Goal: Information Seeking & Learning: Learn about a topic

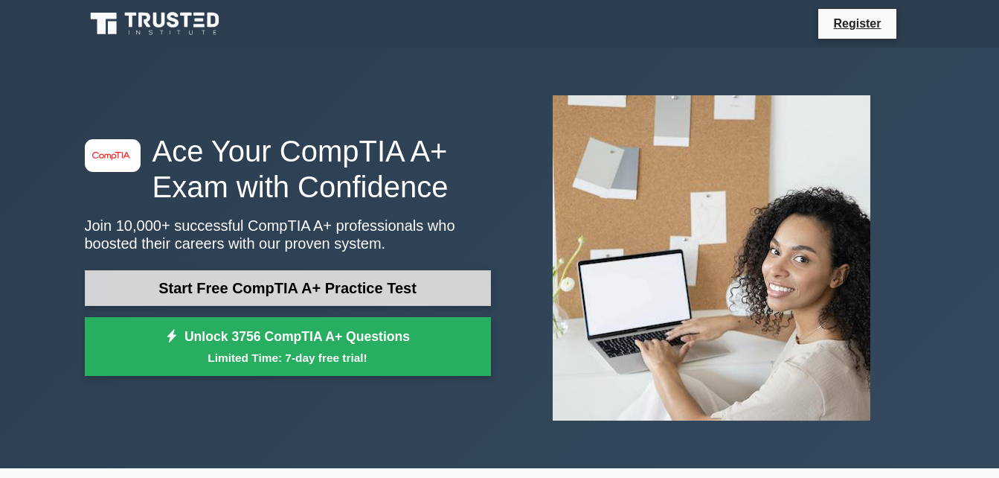
click at [287, 285] on link "Start Free CompTIA A+ Practice Test" at bounding box center [288, 288] width 406 height 36
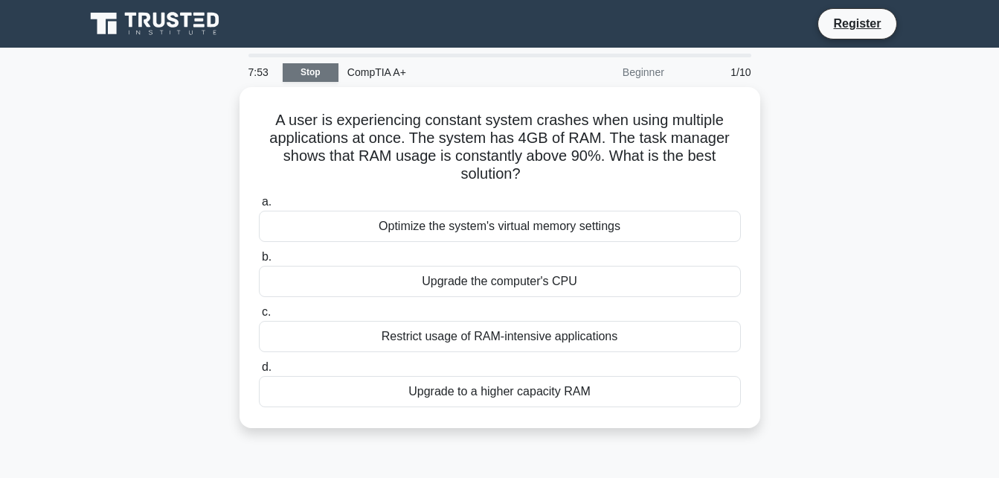
click at [317, 74] on link "Stop" at bounding box center [311, 72] width 56 height 19
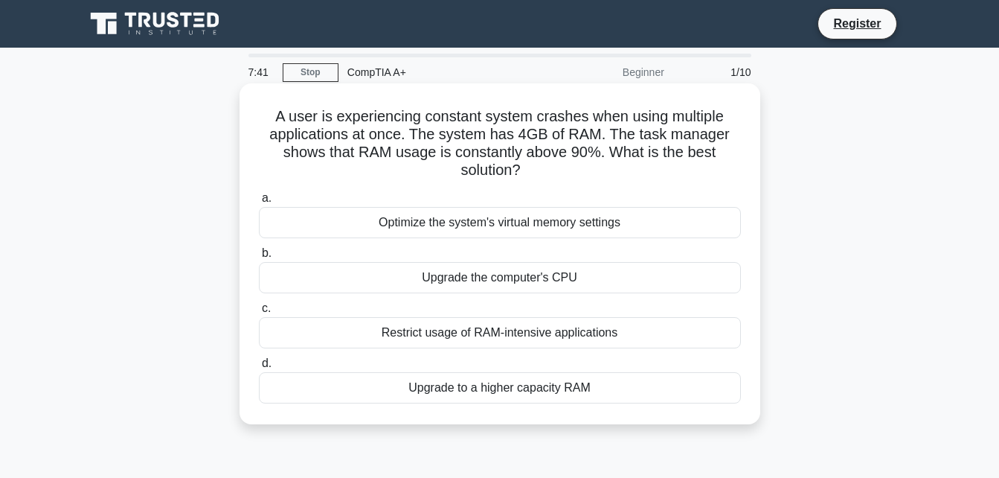
click at [505, 231] on div "Optimize the system's virtual memory settings" at bounding box center [500, 222] width 482 height 31
click at [259, 203] on input "a. Optimize the system's virtual memory settings" at bounding box center [259, 198] width 0 height 10
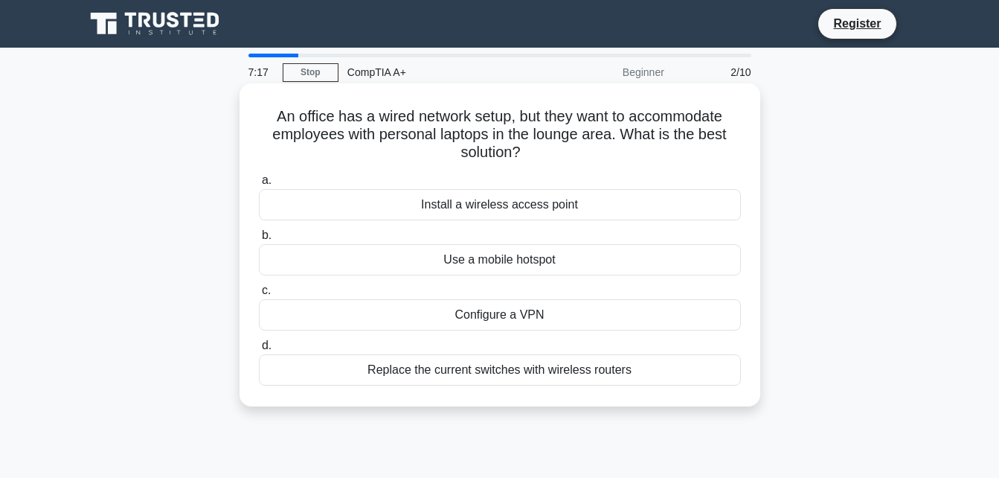
click at [486, 368] on div "Replace the current switches with wireless routers" at bounding box center [500, 369] width 482 height 31
click at [259, 350] on input "d. Replace the current switches with wireless routers" at bounding box center [259, 346] width 0 height 10
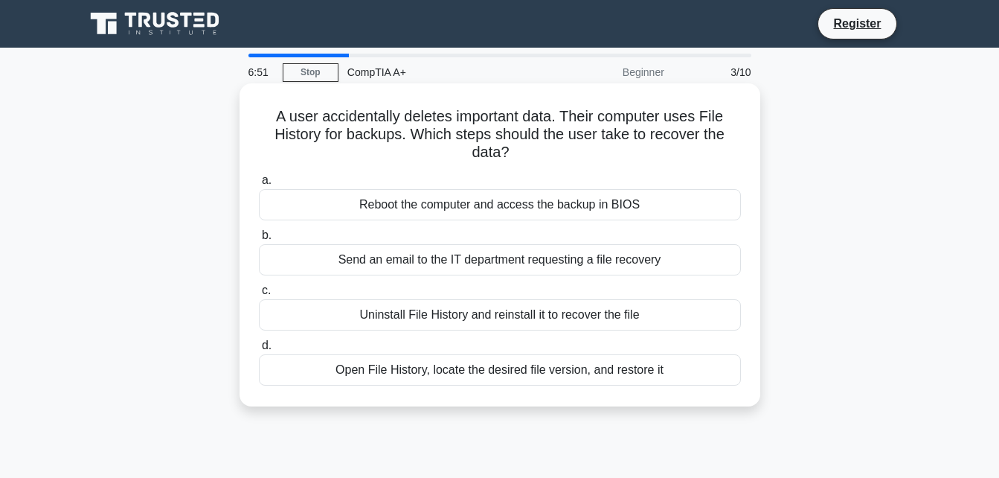
click at [531, 256] on div "Send an email to the IT department requesting a file recovery" at bounding box center [500, 259] width 482 height 31
click at [259, 240] on input "b. Send an email to the IT department requesting a file recovery" at bounding box center [259, 236] width 0 height 10
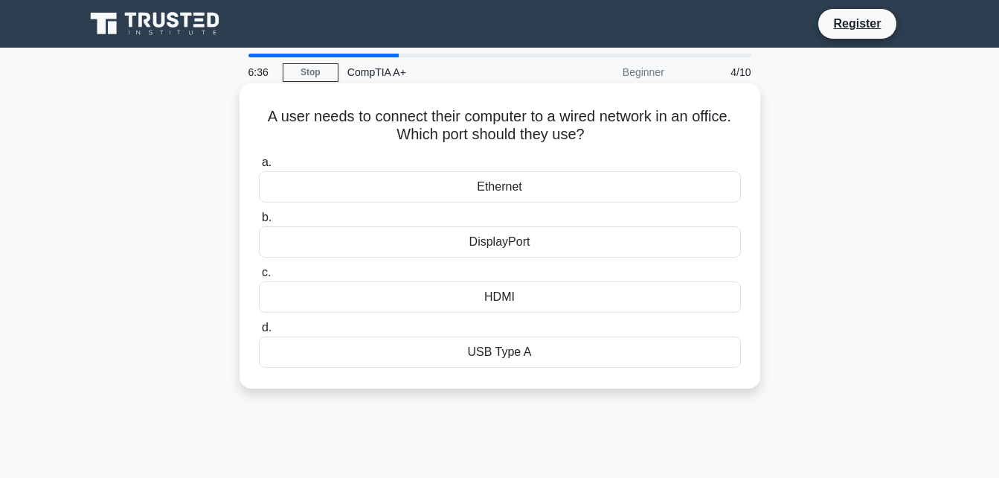
click at [490, 182] on div "Ethernet" at bounding box center [500, 186] width 482 height 31
click at [259, 167] on input "a. Ethernet" at bounding box center [259, 163] width 0 height 10
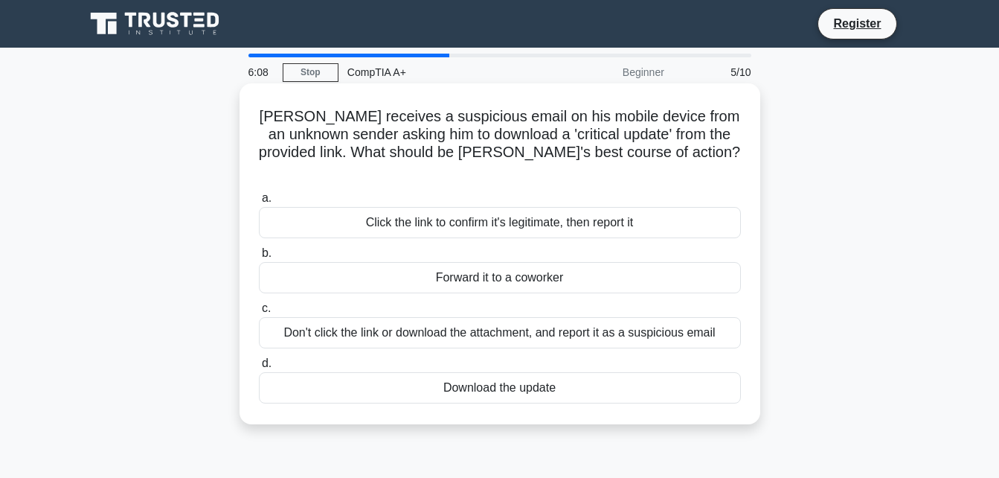
click at [468, 317] on div "Don't click the link or download the attachment, and report it as a suspicious …" at bounding box center [500, 332] width 482 height 31
click at [259, 311] on input "c. Don't click the link or download the attachment, and report it as a suspicio…" at bounding box center [259, 309] width 0 height 10
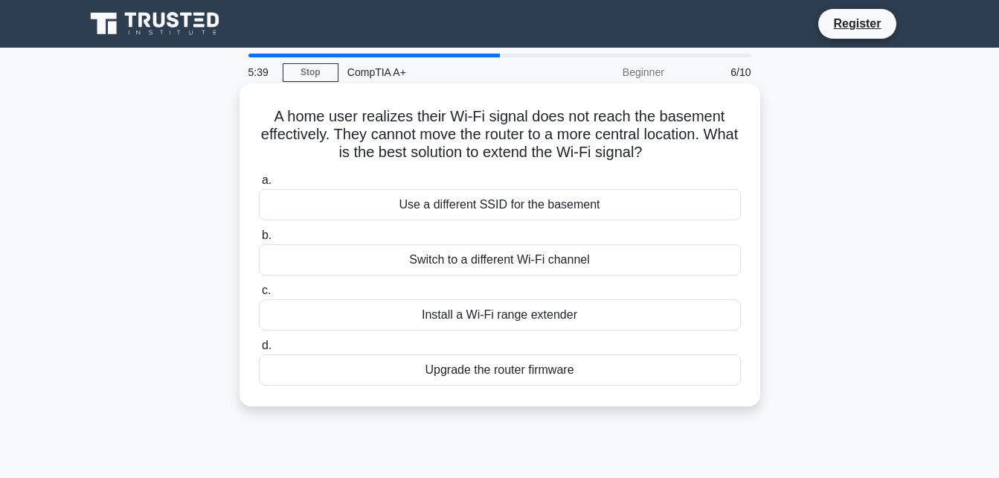
click at [498, 317] on div "Install a Wi-Fi range extender" at bounding box center [500, 314] width 482 height 31
click at [259, 295] on input "c. Install a Wi-Fi range extender" at bounding box center [259, 291] width 0 height 10
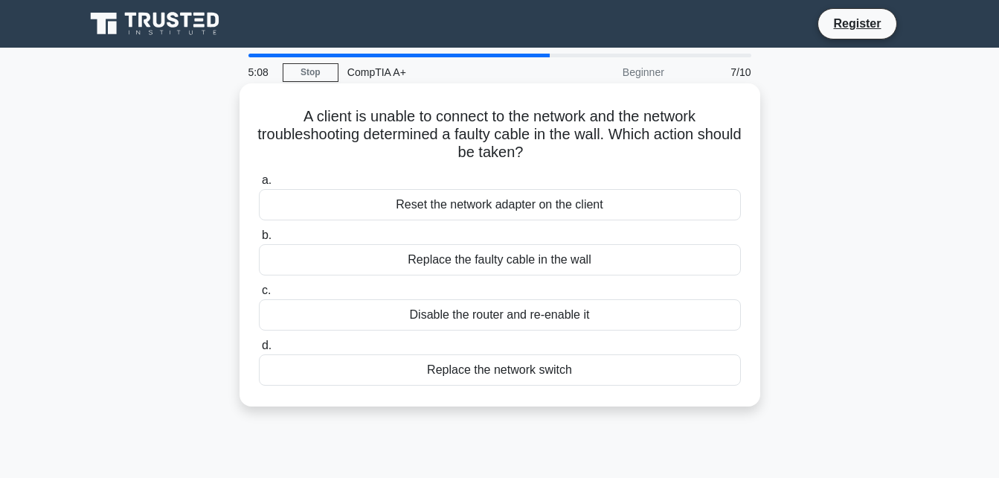
click at [522, 263] on div "Replace the faulty cable in the wall" at bounding box center [500, 259] width 482 height 31
click at [259, 240] on input "b. Replace the faulty cable in the wall" at bounding box center [259, 236] width 0 height 10
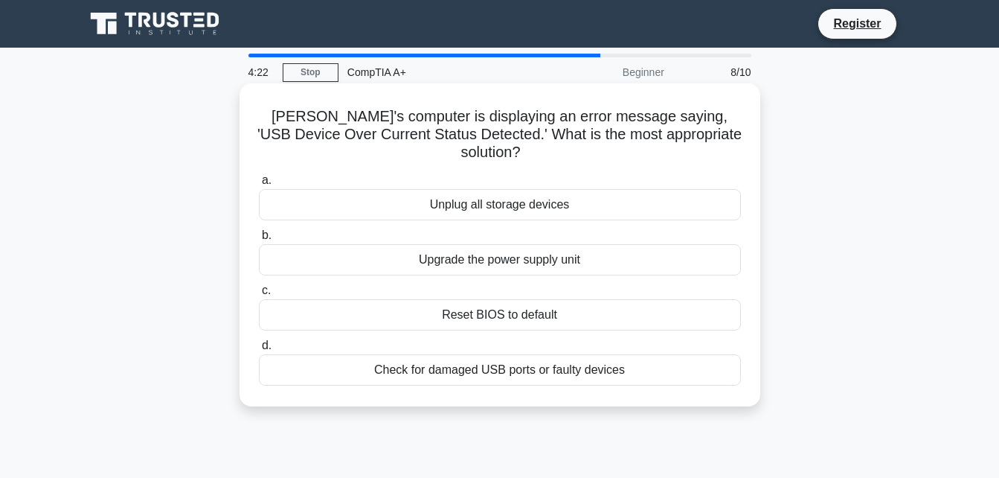
click at [496, 354] on div "Check for damaged USB ports or faulty devices" at bounding box center [500, 369] width 482 height 31
click at [259, 350] on input "d. Check for damaged USB ports or faulty devices" at bounding box center [259, 346] width 0 height 10
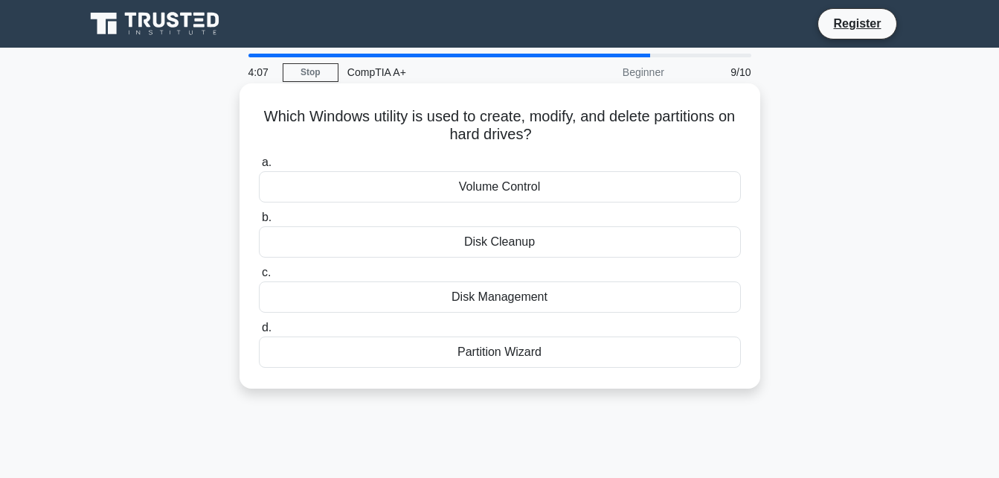
click at [501, 301] on div "Disk Management" at bounding box center [500, 296] width 482 height 31
click at [259, 278] on input "c. Disk Management" at bounding box center [259, 273] width 0 height 10
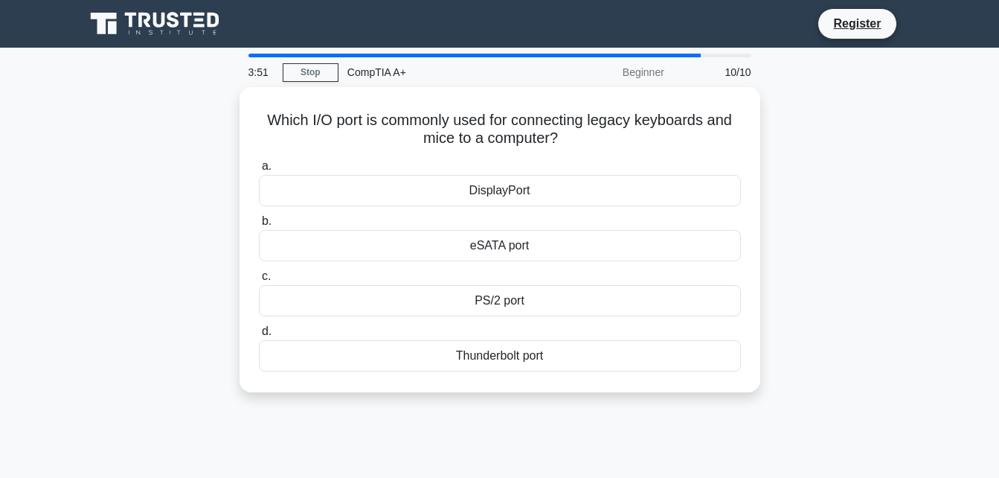
click at [501, 301] on div "PS/2 port" at bounding box center [500, 300] width 482 height 31
click at [259, 281] on input "c. PS/2 port" at bounding box center [259, 277] width 0 height 10
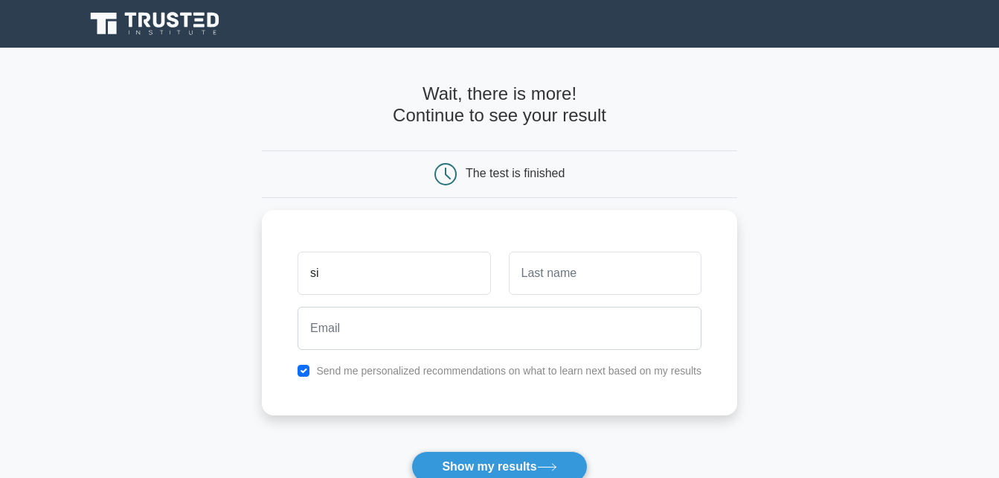
type input "s"
type input "Sibusiso"
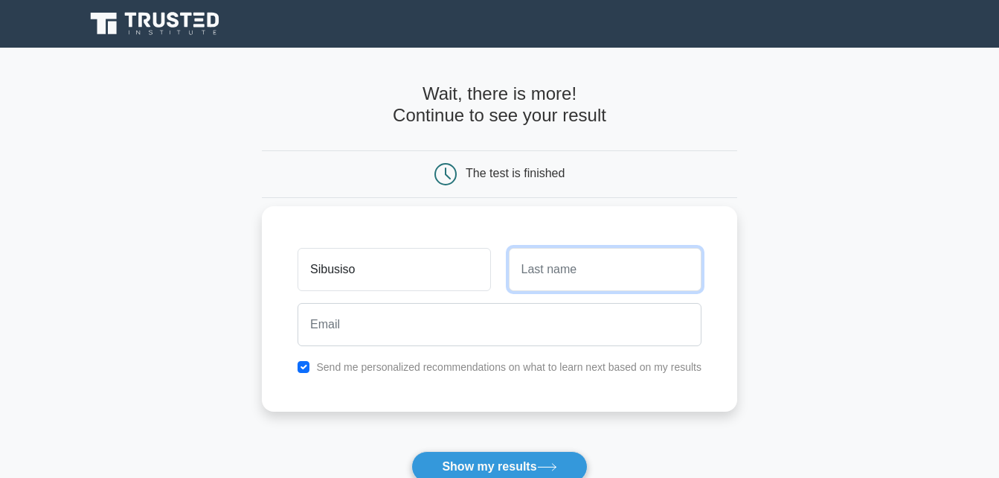
click at [525, 264] on input "text" at bounding box center [605, 269] width 193 height 43
type input "Marvin"
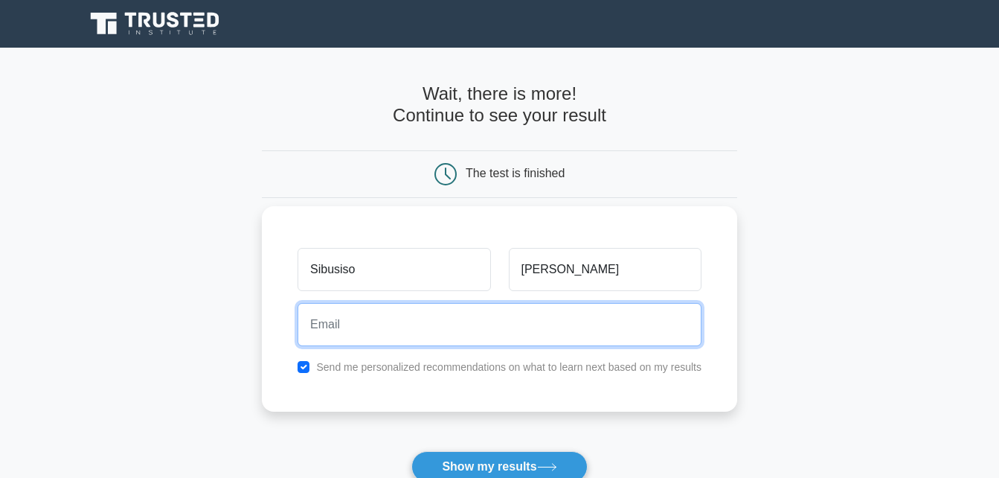
click at [492, 312] on input "email" at bounding box center [500, 324] width 404 height 43
type input "sbudamarvin@gmail.com"
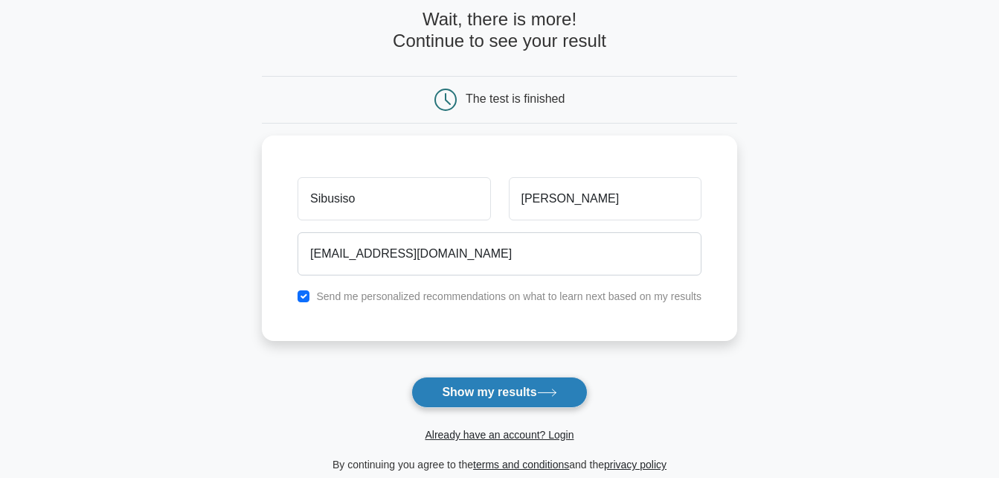
click at [539, 393] on button "Show my results" at bounding box center [499, 391] width 176 height 31
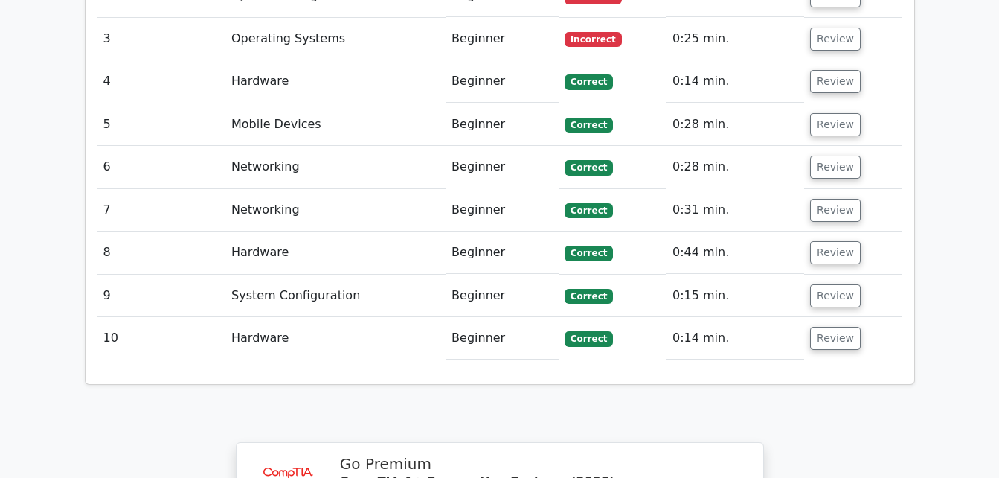
scroll to position [1562, 0]
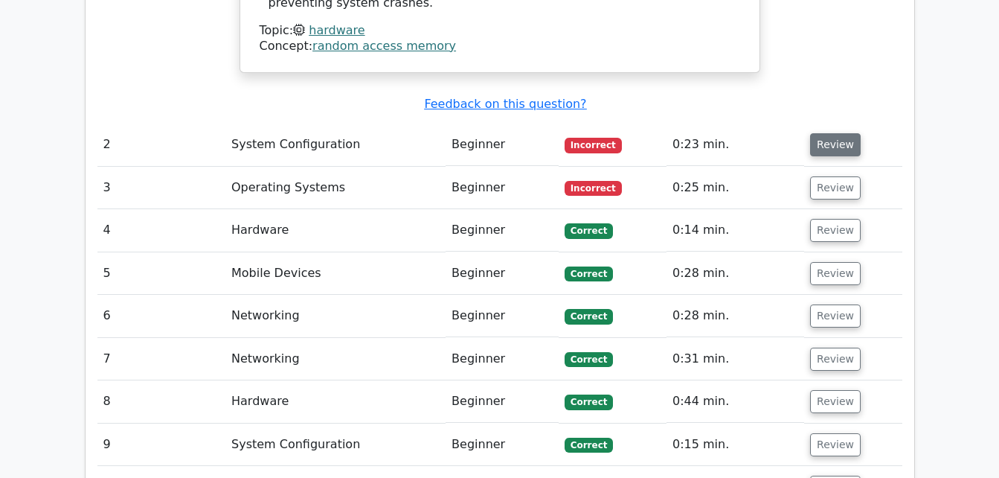
click at [828, 133] on button "Review" at bounding box center [835, 144] width 51 height 23
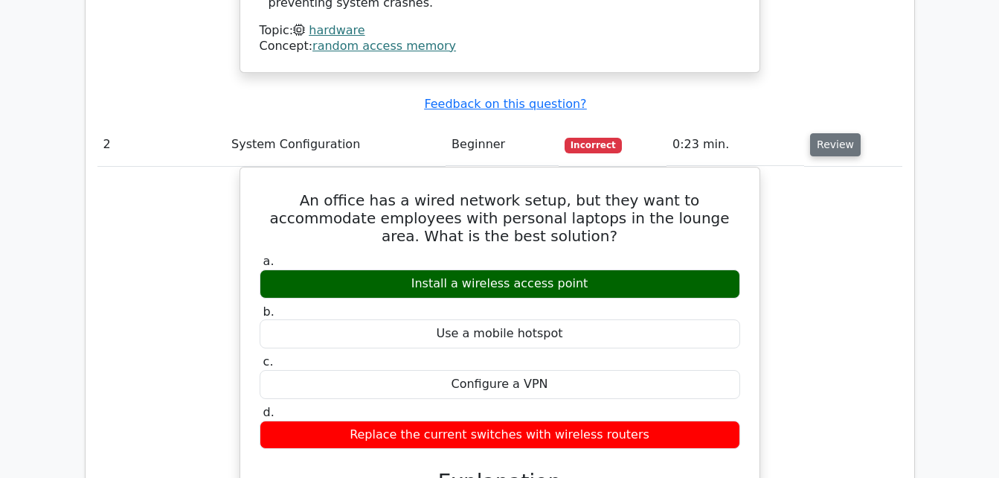
click at [833, 133] on button "Review" at bounding box center [835, 144] width 51 height 23
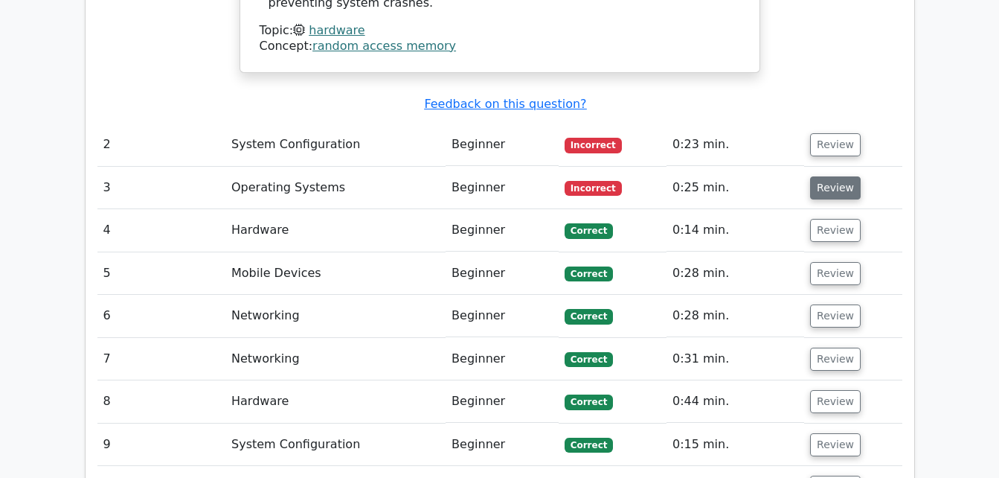
click at [831, 176] on button "Review" at bounding box center [835, 187] width 51 height 23
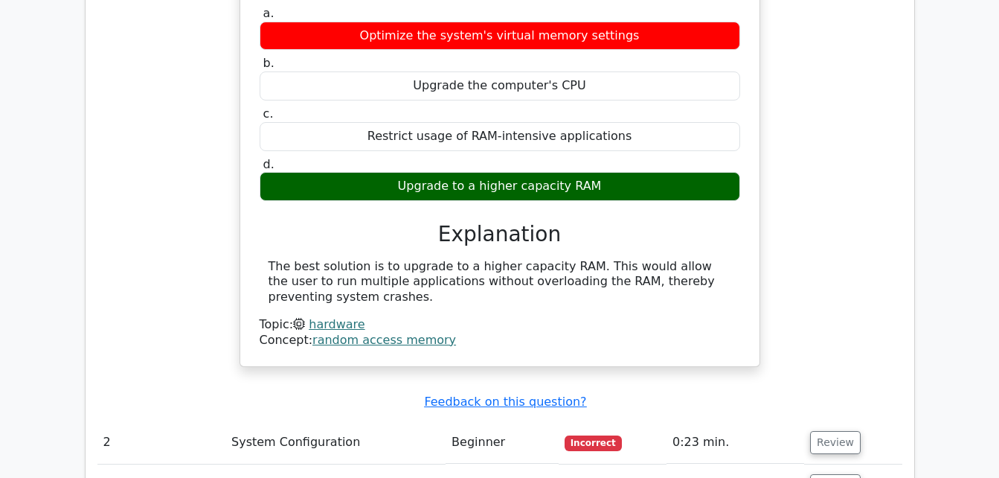
scroll to position [1190, 0]
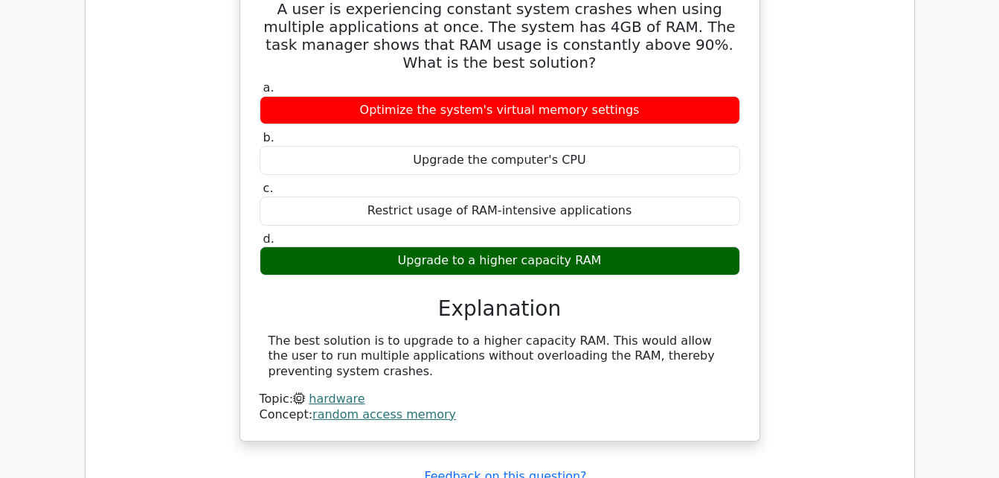
click at [348, 391] on link "hardware" at bounding box center [337, 398] width 56 height 14
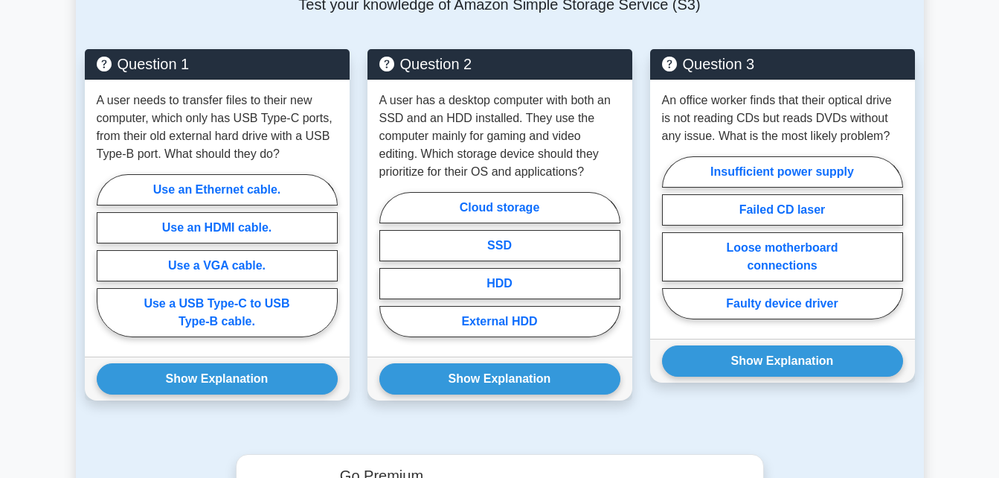
scroll to position [967, 0]
